Goal: Task Accomplishment & Management: Complete application form

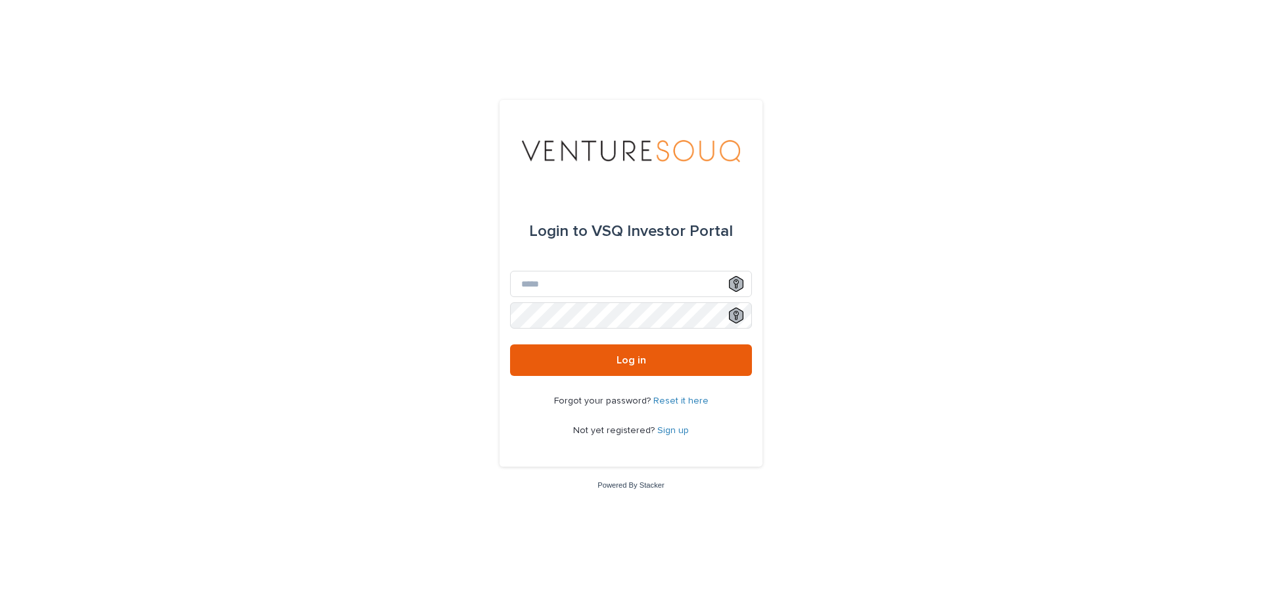
click at [670, 430] on link "Sign up" at bounding box center [673, 430] width 32 height 9
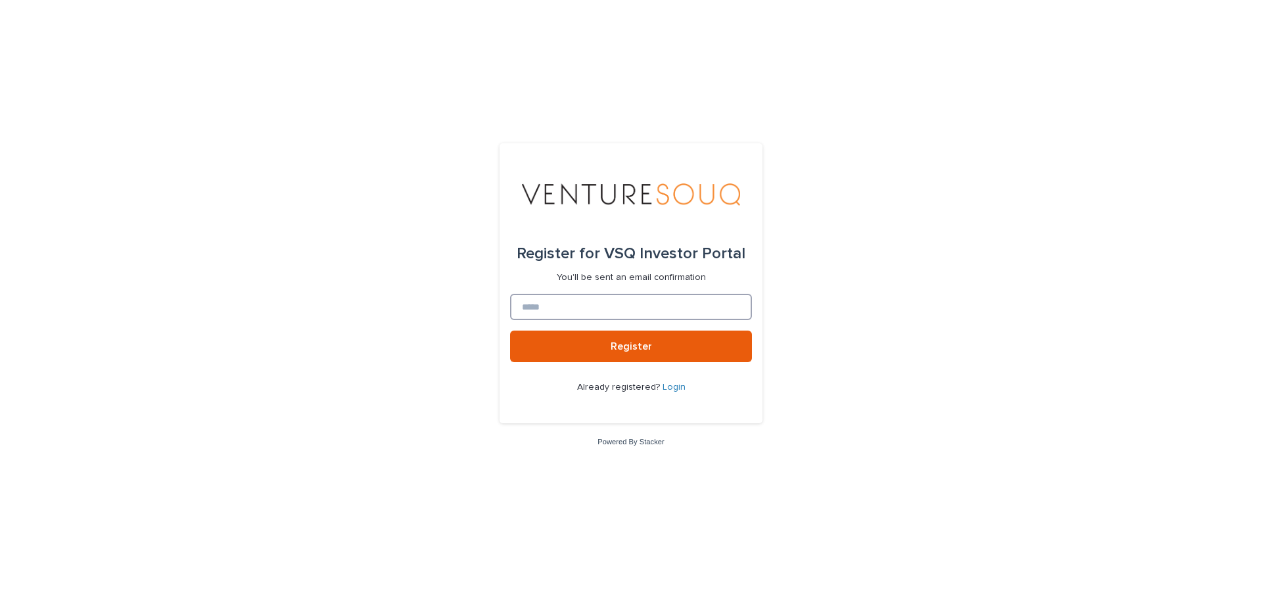
click at [626, 308] on input at bounding box center [631, 307] width 242 height 26
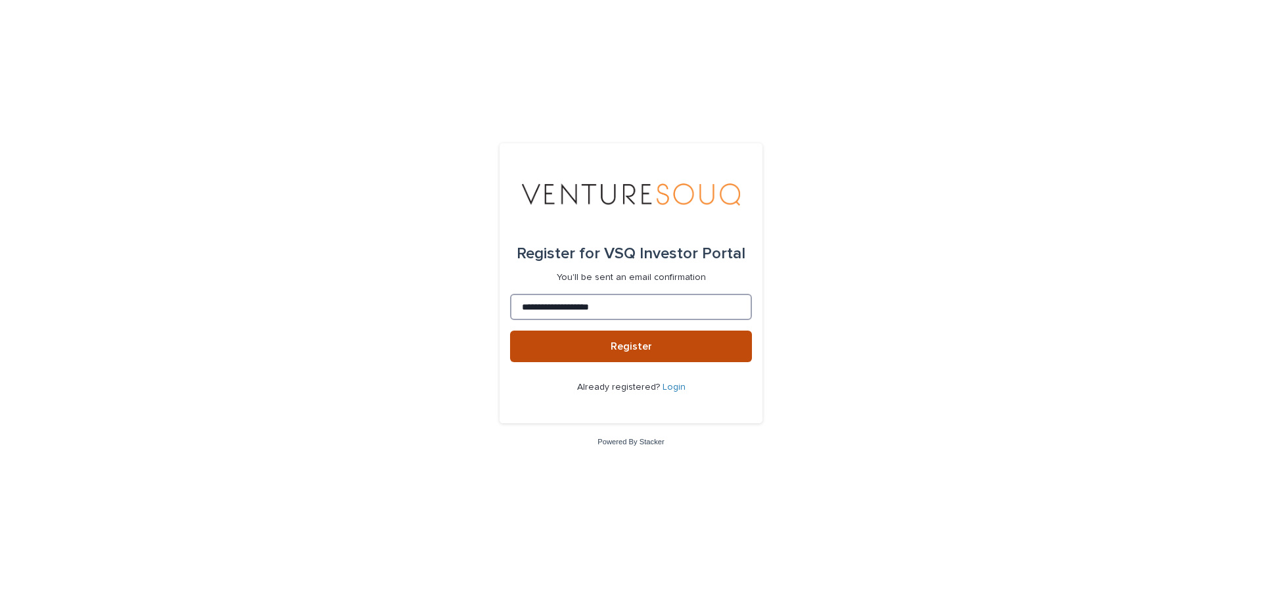
type input "**********"
click at [637, 348] on span "Register" at bounding box center [630, 346] width 41 height 11
